Goal: Check status

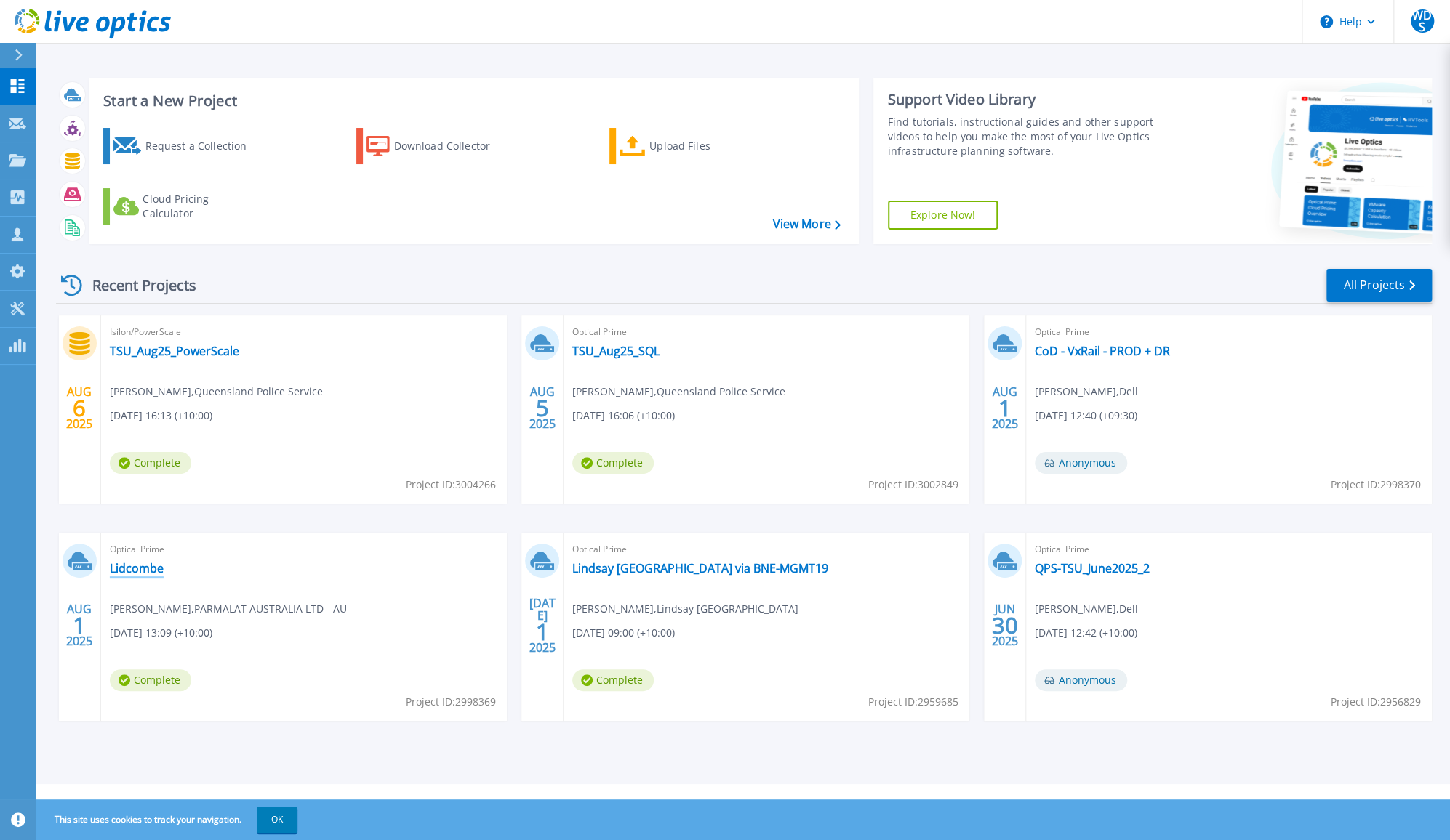
click at [133, 567] on link "Lidcombe" at bounding box center [136, 568] width 54 height 15
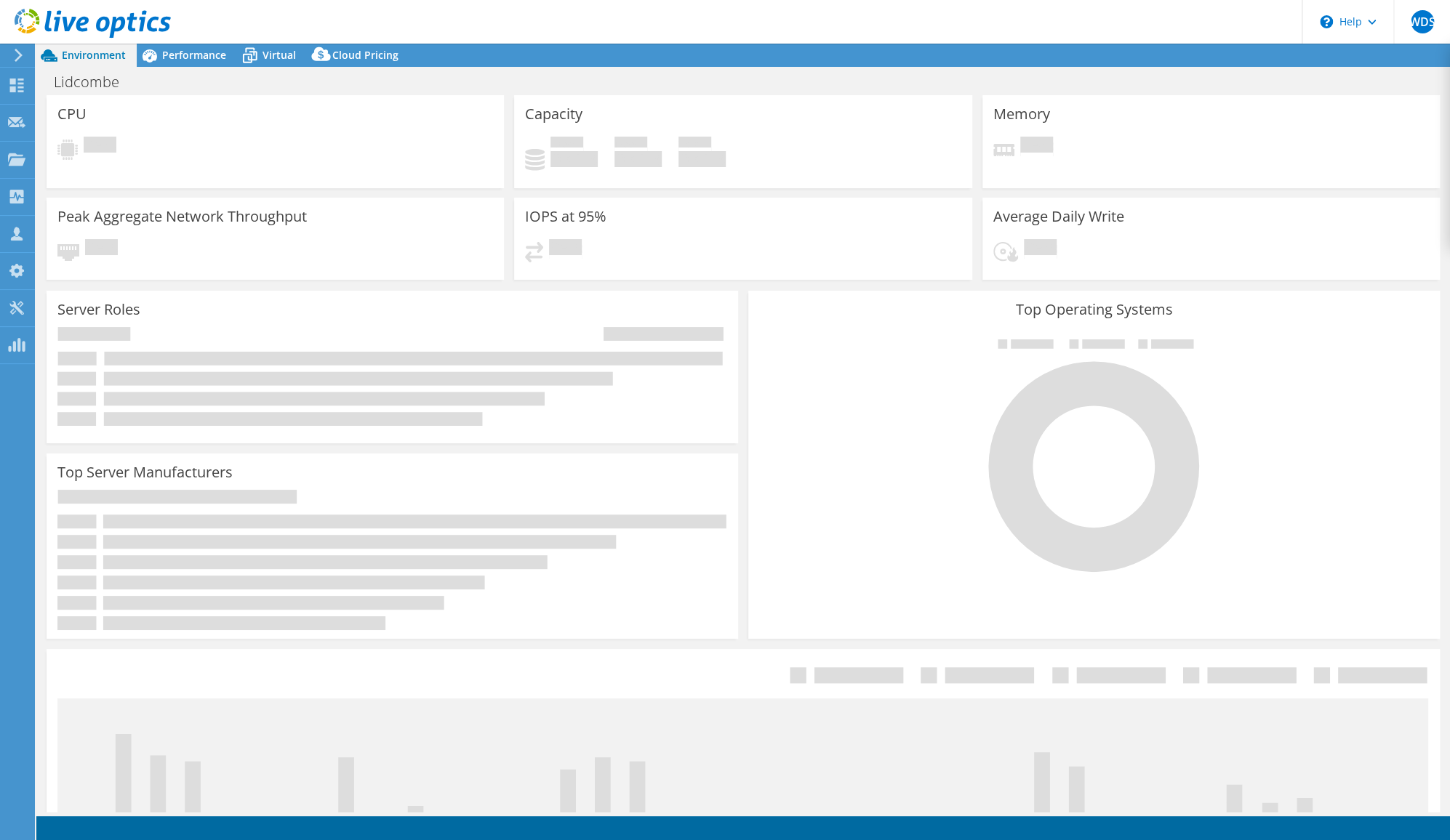
select select "USD"
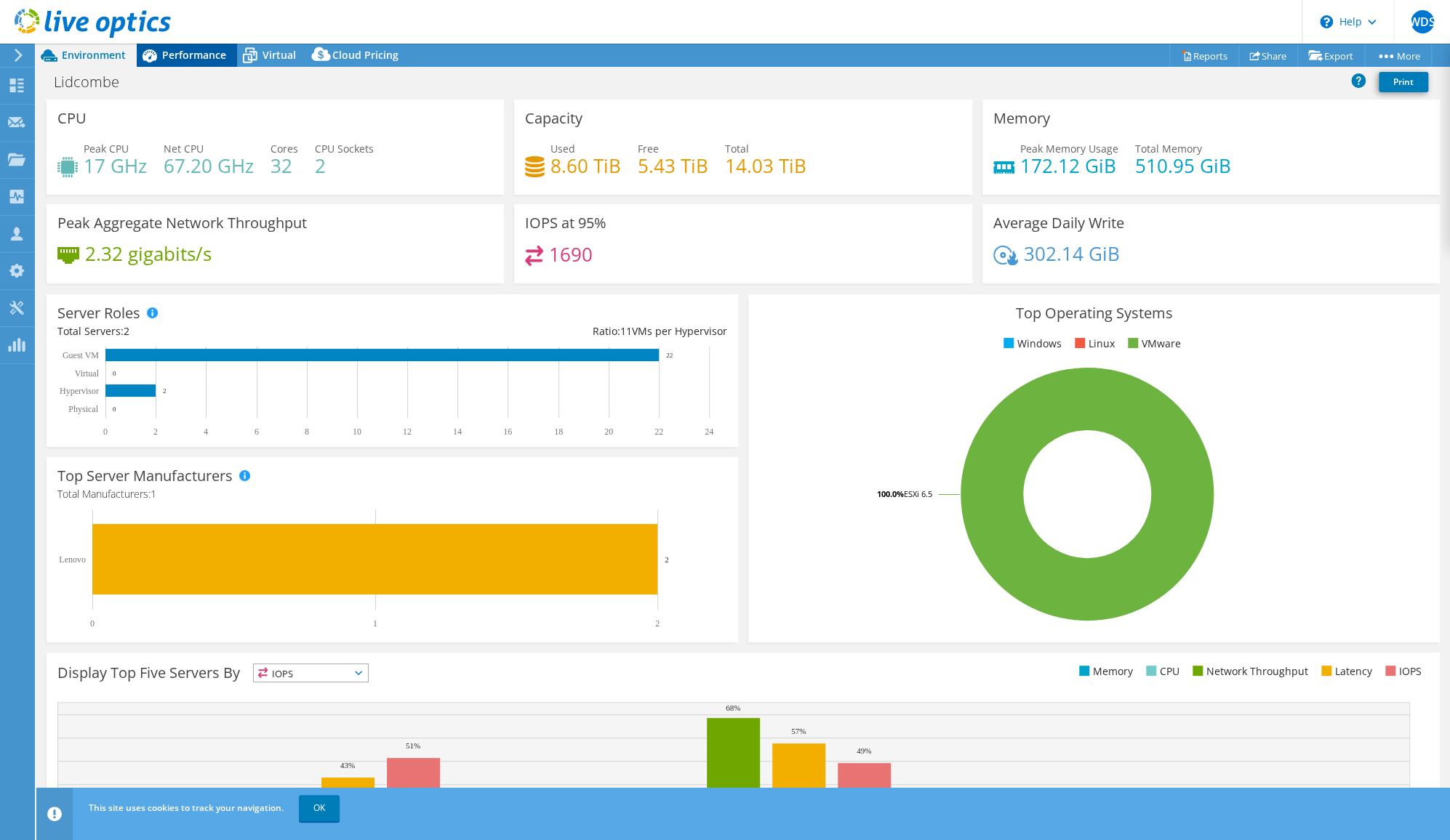
click at [177, 48] on span "Performance" at bounding box center [194, 55] width 64 height 14
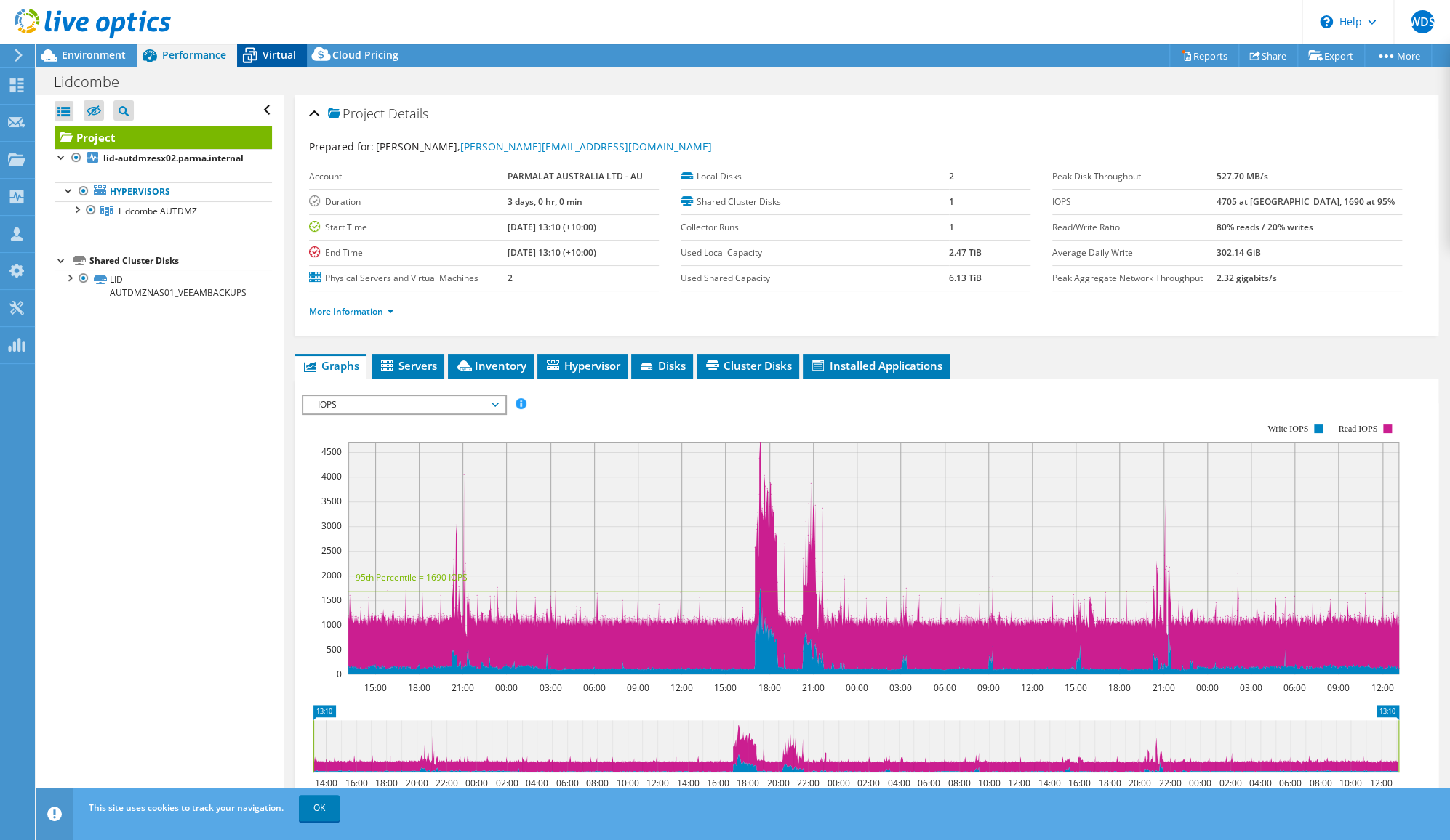
click at [275, 53] on span "Virtual" at bounding box center [279, 55] width 33 height 14
